Goal: Task Accomplishment & Management: Manage account settings

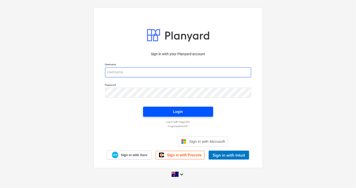
type input "skeane@keanegroup.com.au"
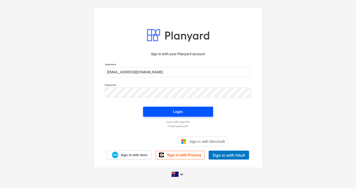
click at [165, 111] on span "Login" at bounding box center [178, 112] width 58 height 7
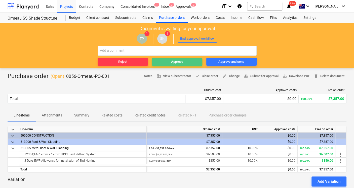
click at [163, 63] on span "Approve" at bounding box center [177, 62] width 46 height 6
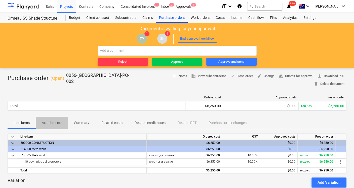
click at [61, 119] on span "Attachments" at bounding box center [52, 123] width 32 height 8
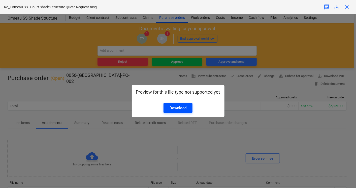
click at [170, 106] on div "Download" at bounding box center [177, 108] width 17 height 7
drag, startPoint x: 337, startPoint y: 50, endPoint x: 346, endPoint y: 28, distance: 23.4
click at [337, 50] on div "Preview for this file type not supported yet Download" at bounding box center [178, 101] width 356 height 174
click at [347, 7] on span "close" at bounding box center [347, 7] width 6 height 6
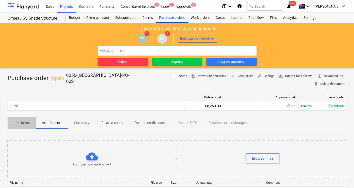
drag, startPoint x: 26, startPoint y: 113, endPoint x: 33, endPoint y: 112, distance: 7.2
click at [26, 121] on p "Line-items" at bounding box center [22, 123] width 16 height 5
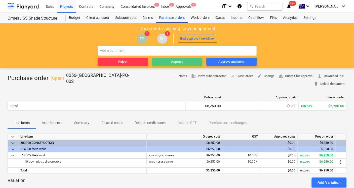
click at [166, 60] on span "Approve" at bounding box center [177, 62] width 46 height 6
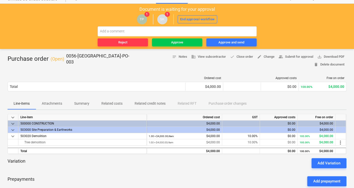
scroll to position [28, 0]
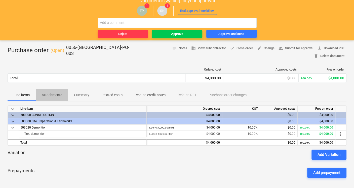
click at [51, 93] on p "Attachments" at bounding box center [52, 95] width 20 height 5
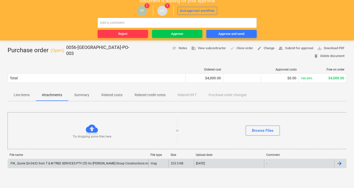
click at [61, 160] on div "FW_ Quote QU-0432 from T & M TREE SERVICES PTY LTD for [PERSON_NAME] Group Cons…" at bounding box center [78, 164] width 141 height 8
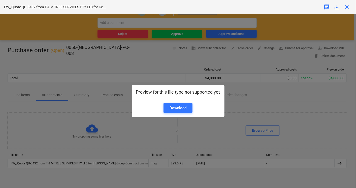
click at [224, 76] on div "Preview for this file type not supported yet Download" at bounding box center [178, 101] width 356 height 174
click at [53, 90] on div "Preview for this file type not supported yet Download" at bounding box center [178, 101] width 356 height 174
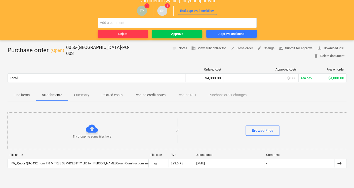
click at [26, 91] on span "Line-items" at bounding box center [22, 95] width 28 height 8
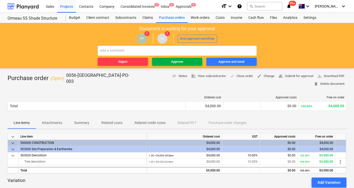
click at [173, 65] on button "Approve" at bounding box center [177, 62] width 50 height 8
